Goal: Transaction & Acquisition: Purchase product/service

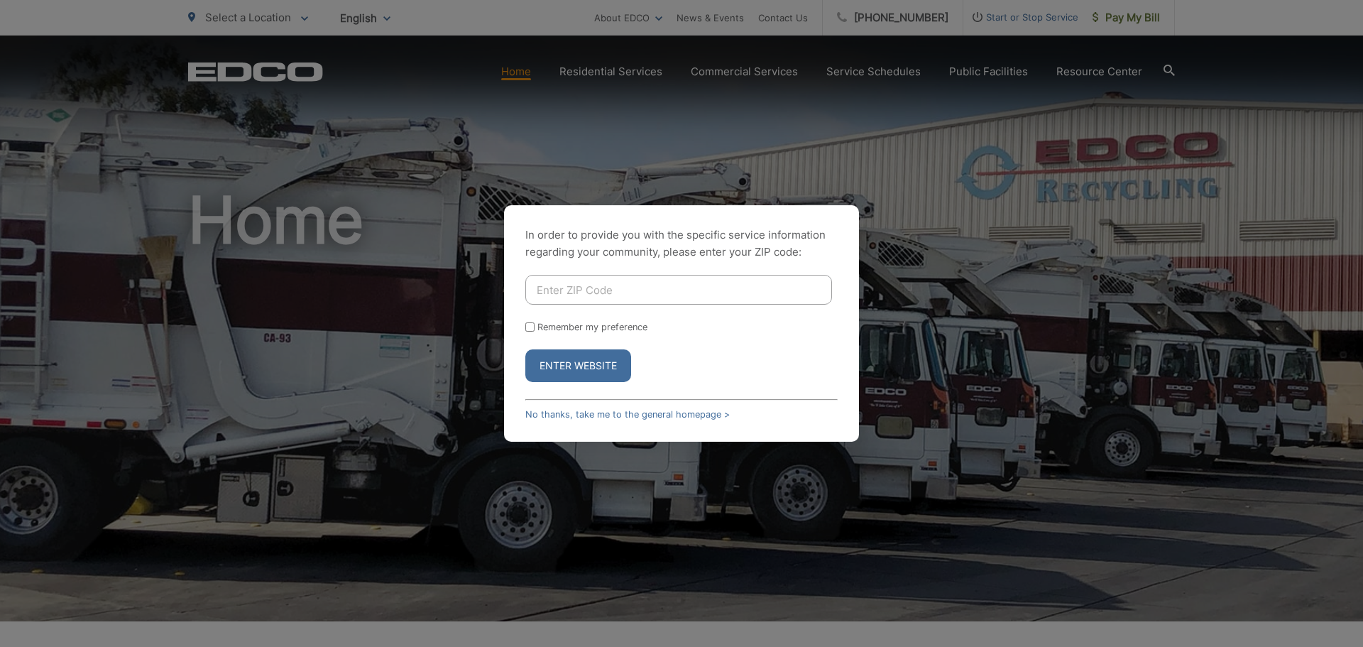
click at [689, 290] on input "Enter ZIP Code" at bounding box center [678, 290] width 307 height 30
type input "92082"
click at [596, 361] on button "Enter Website" at bounding box center [578, 365] width 106 height 33
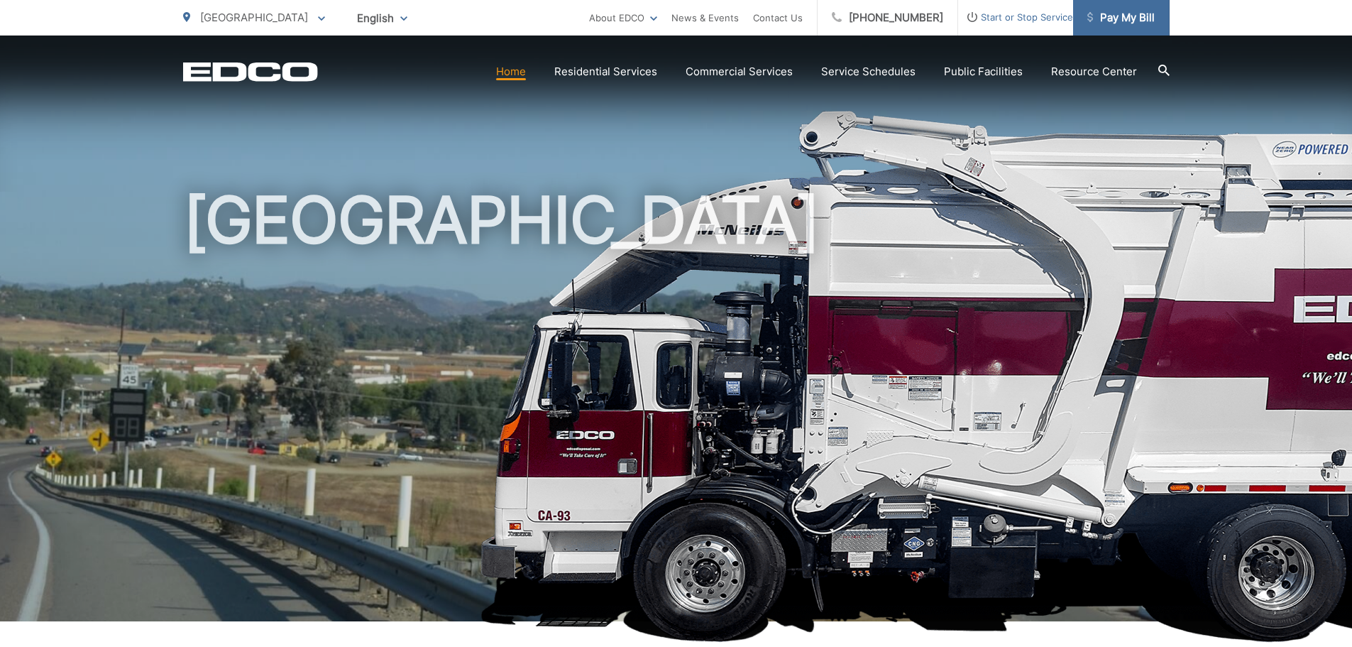
click at [1127, 18] on span "Pay My Bill" at bounding box center [1121, 17] width 67 height 17
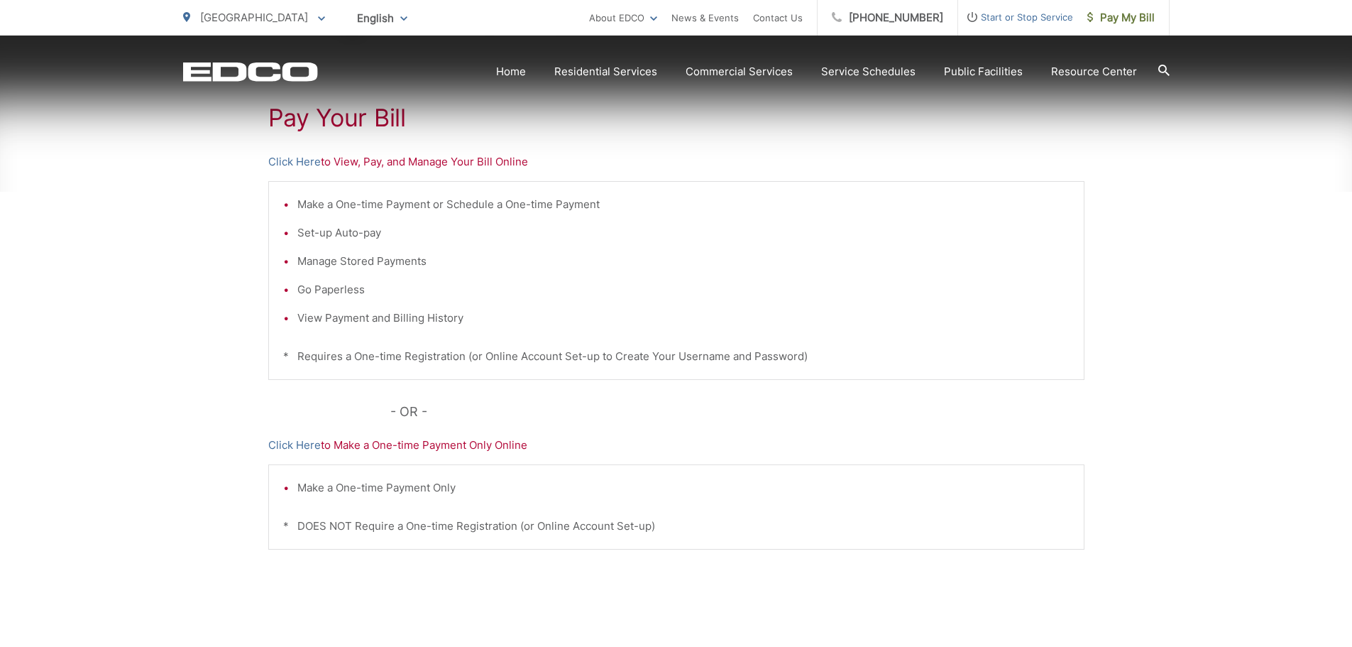
scroll to position [355, 0]
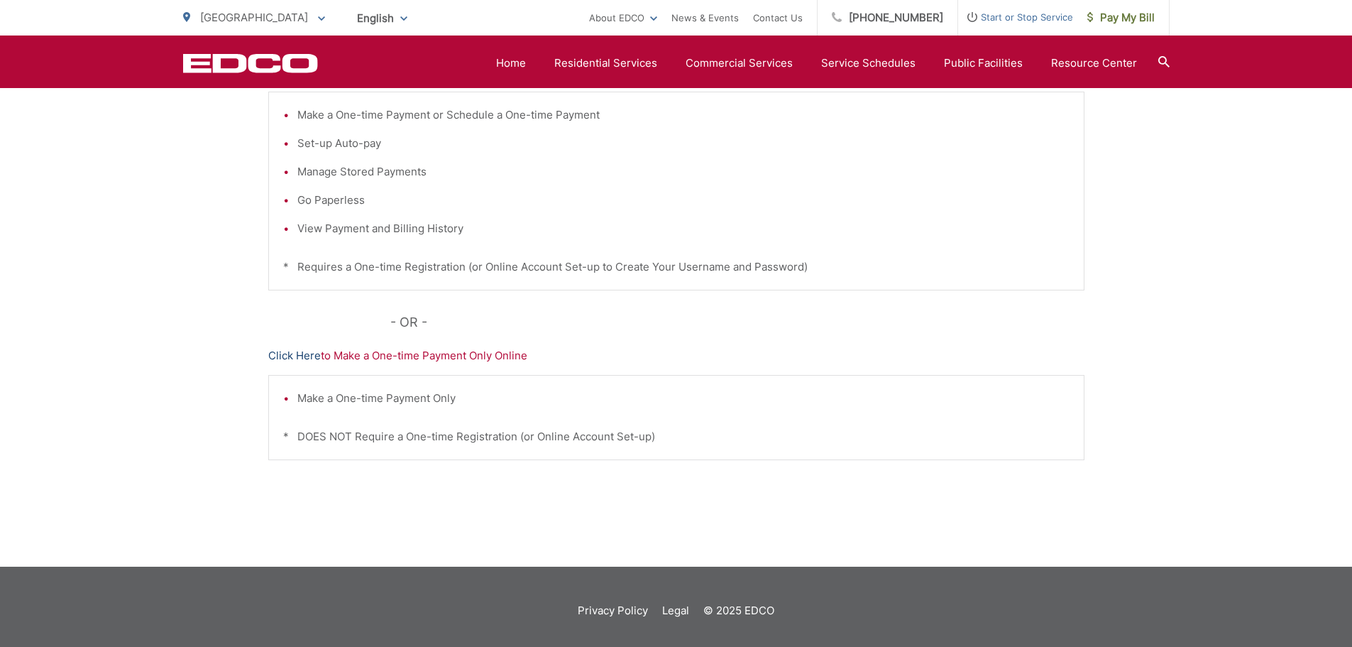
click at [287, 354] on link "Click Here" at bounding box center [294, 355] width 53 height 17
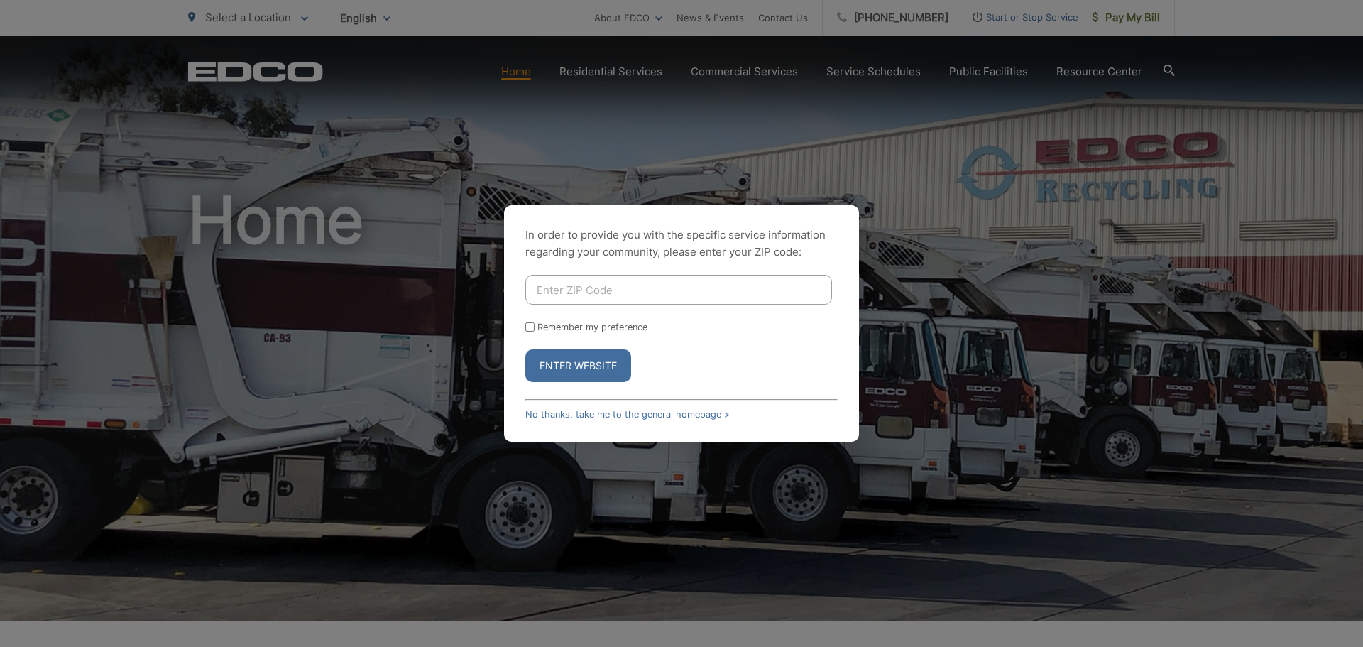
click at [1094, 73] on div "In order to provide you with the specific service information regarding your co…" at bounding box center [681, 323] width 1363 height 647
click at [625, 295] on input "Enter ZIP Code" at bounding box center [678, 290] width 307 height 30
type input "92082"
click at [589, 366] on button "Enter Website" at bounding box center [578, 365] width 106 height 33
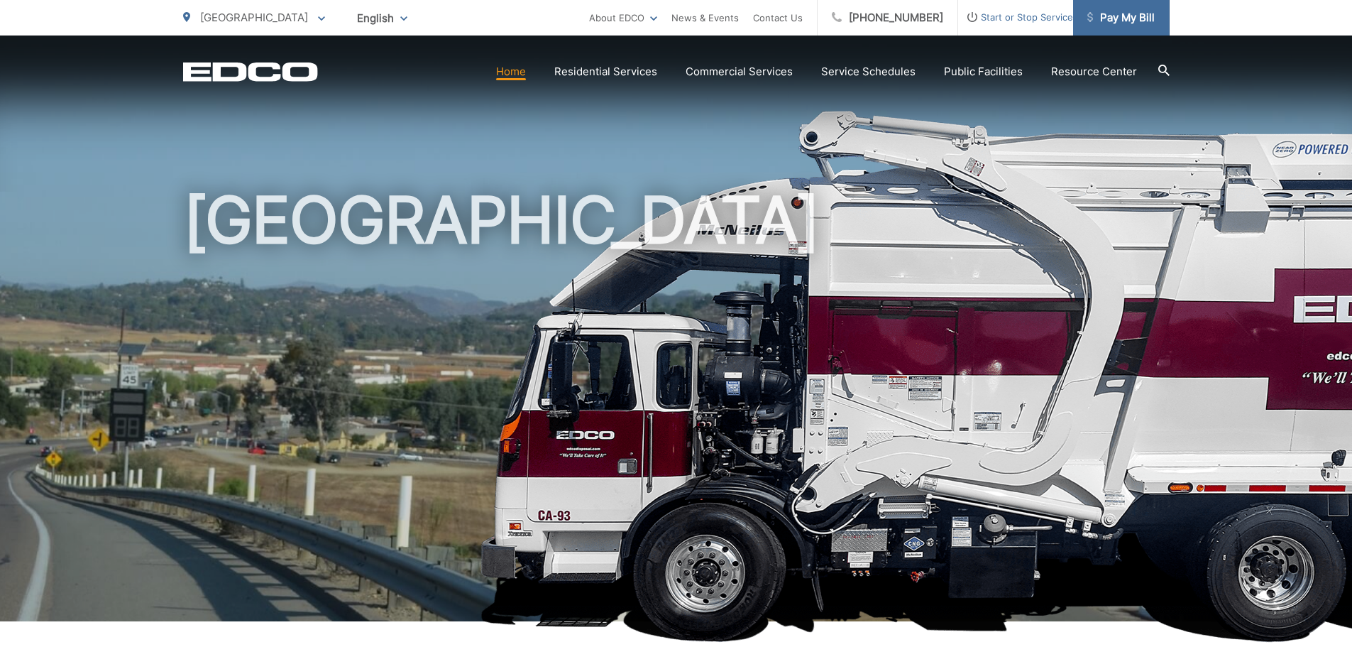
click at [1127, 18] on span "Pay My Bill" at bounding box center [1121, 17] width 67 height 17
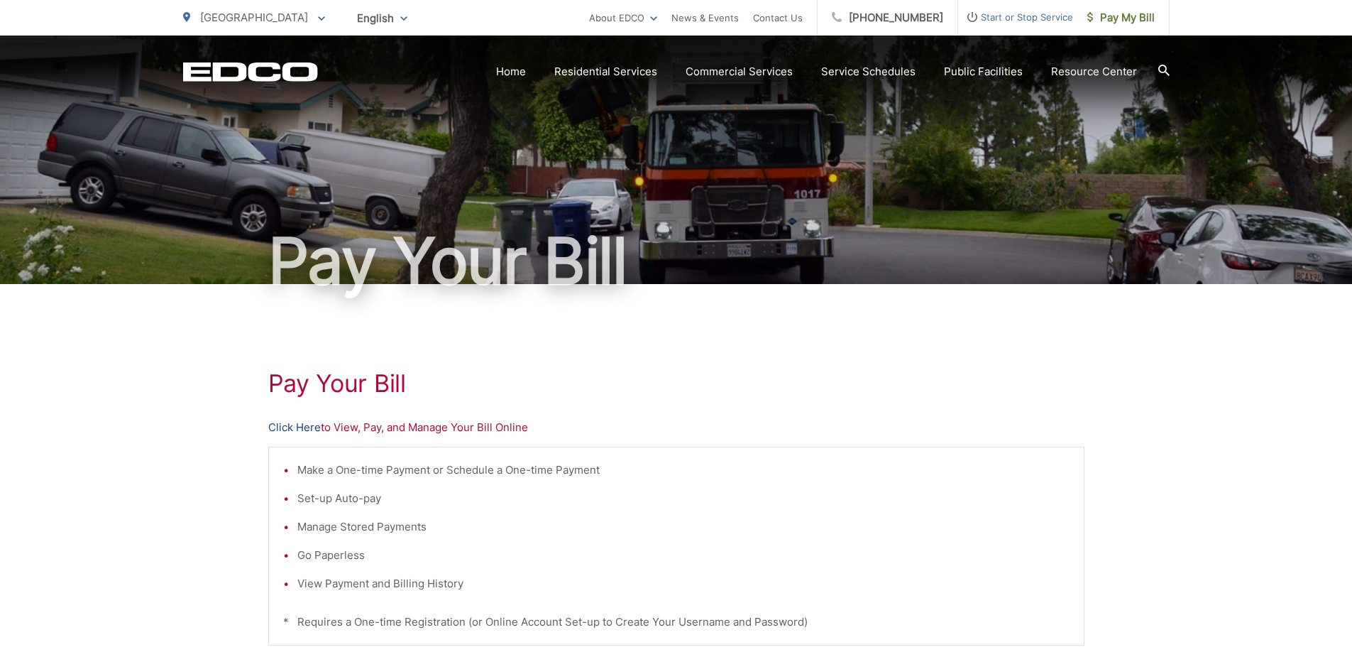
click at [284, 427] on link "Click Here" at bounding box center [294, 427] width 53 height 17
